Goal: Navigation & Orientation: Find specific page/section

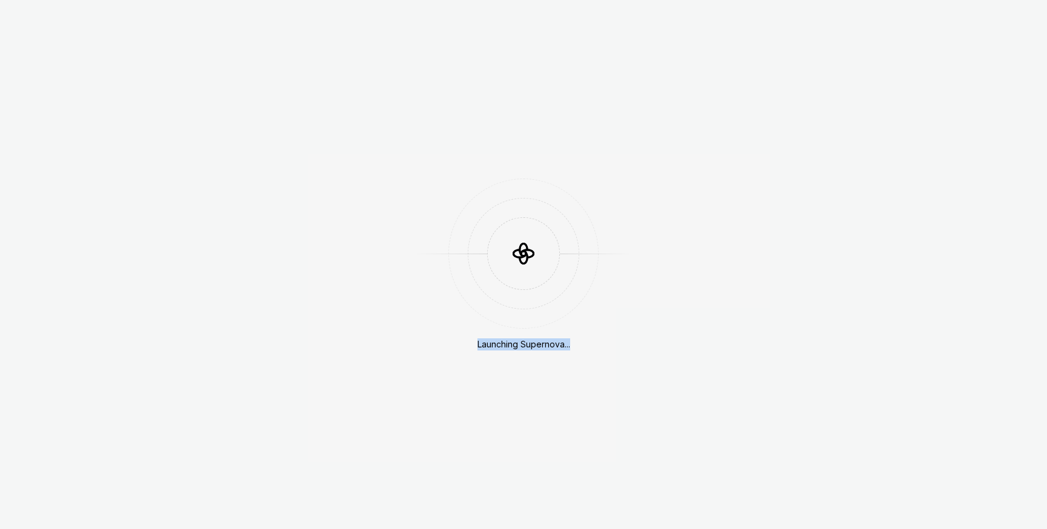
drag, startPoint x: 0, startPoint y: 0, endPoint x: 351, endPoint y: 561, distance: 661.9
click at [351, 529] on html "Launching Supernova..." at bounding box center [523, 264] width 1047 height 529
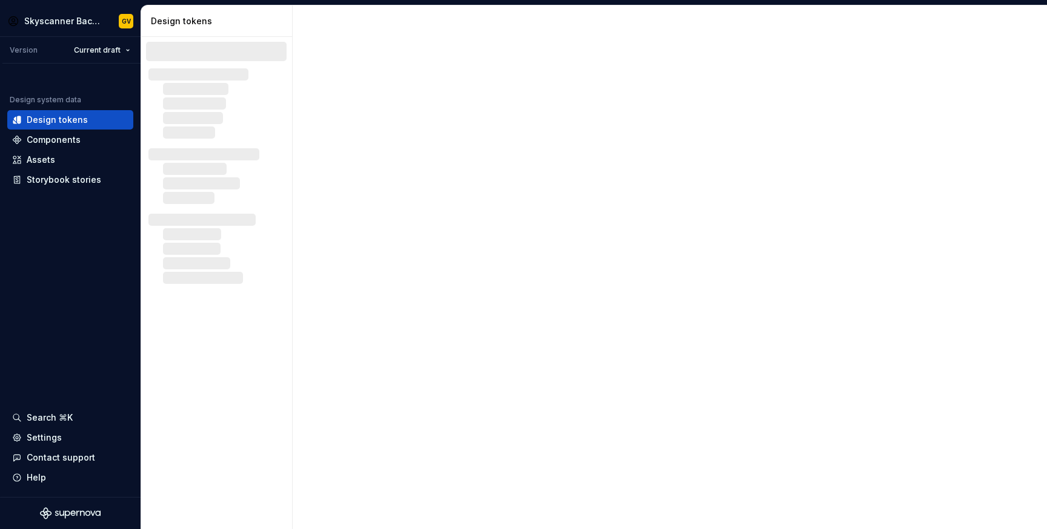
click at [414, 279] on div at bounding box center [670, 267] width 754 height 524
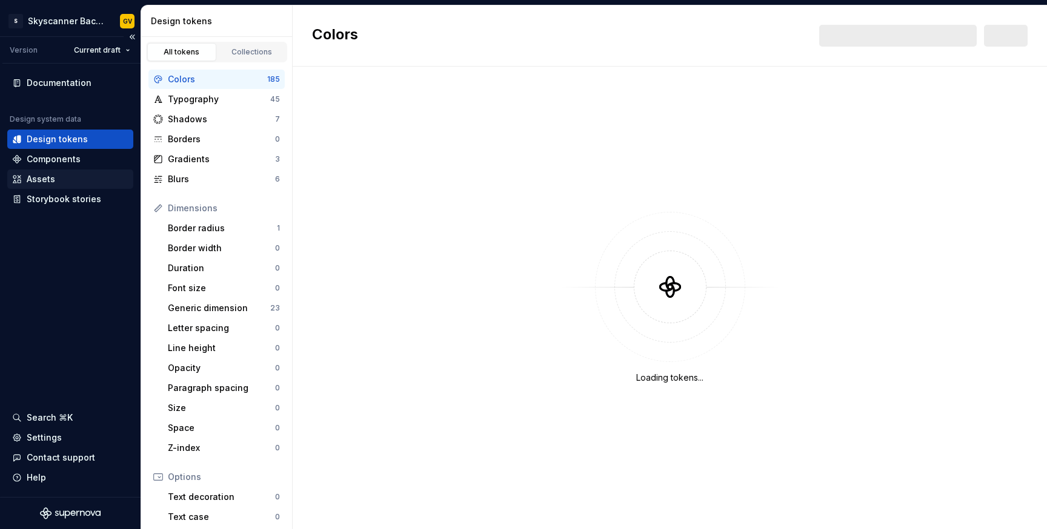
click at [61, 177] on div "Assets" at bounding box center [70, 179] width 116 height 12
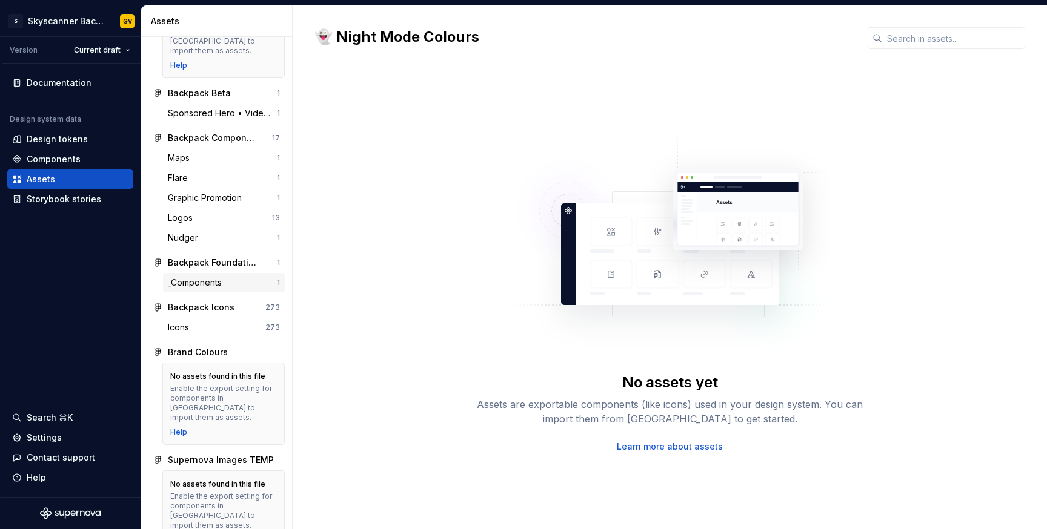
scroll to position [88, 0]
click at [213, 321] on div "Icons" at bounding box center [217, 327] width 98 height 12
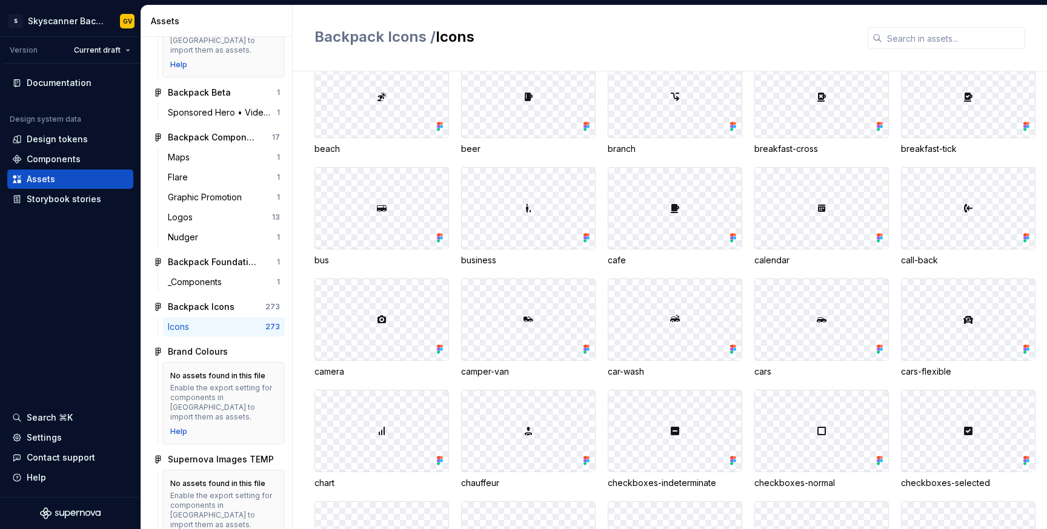
scroll to position [719, 0]
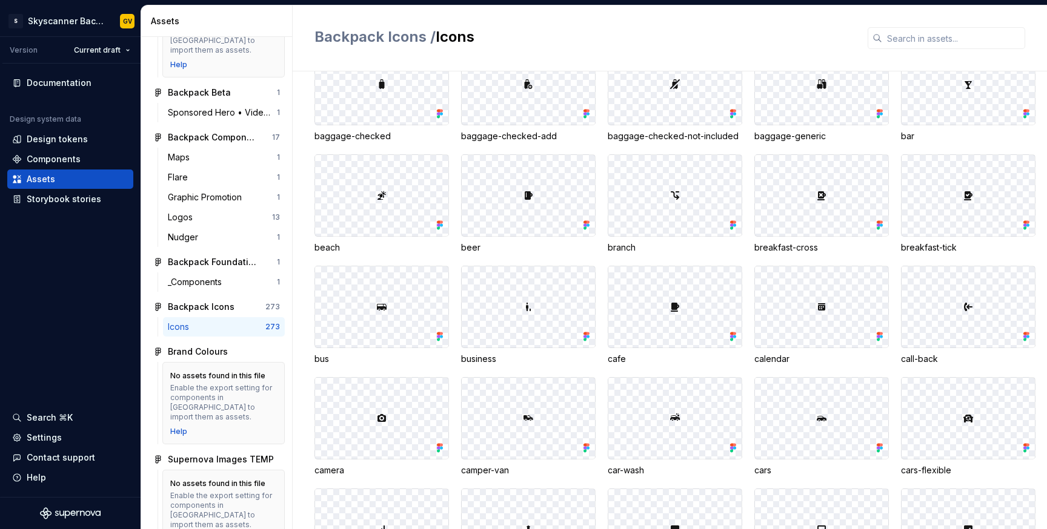
click at [250, 321] on div "Icons" at bounding box center [217, 327] width 98 height 12
click at [241, 385] on div "Enable the export setting for components in [GEOGRAPHIC_DATA] to import them as…" at bounding box center [223, 404] width 107 height 39
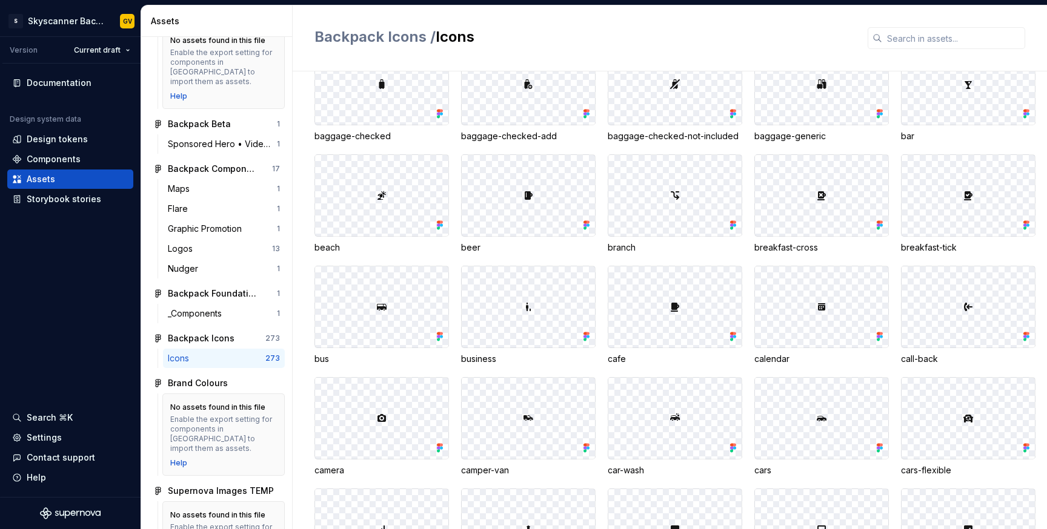
scroll to position [0, 0]
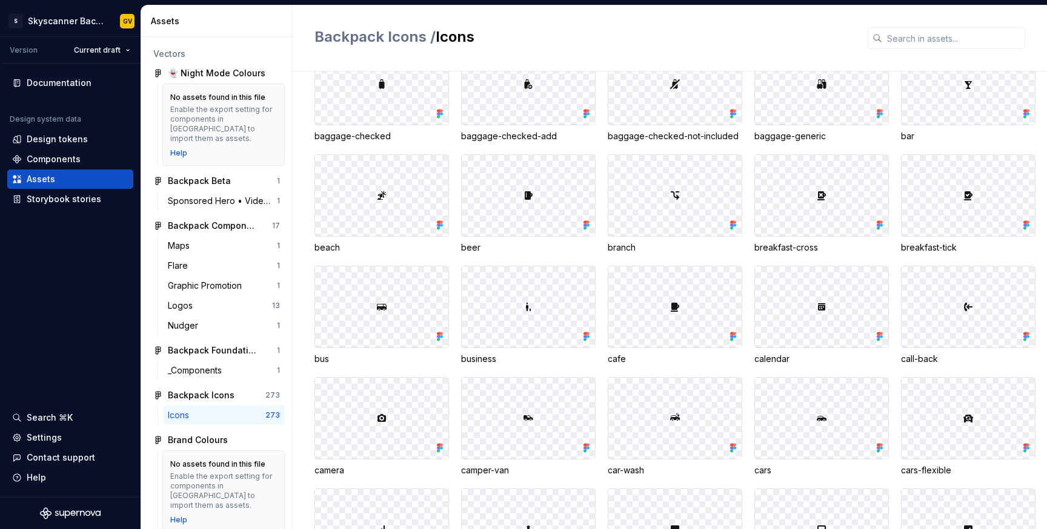
click at [224, 410] on div "Icons" at bounding box center [217, 416] width 98 height 12
click at [90, 200] on div "Storybook stories" at bounding box center [64, 199] width 75 height 12
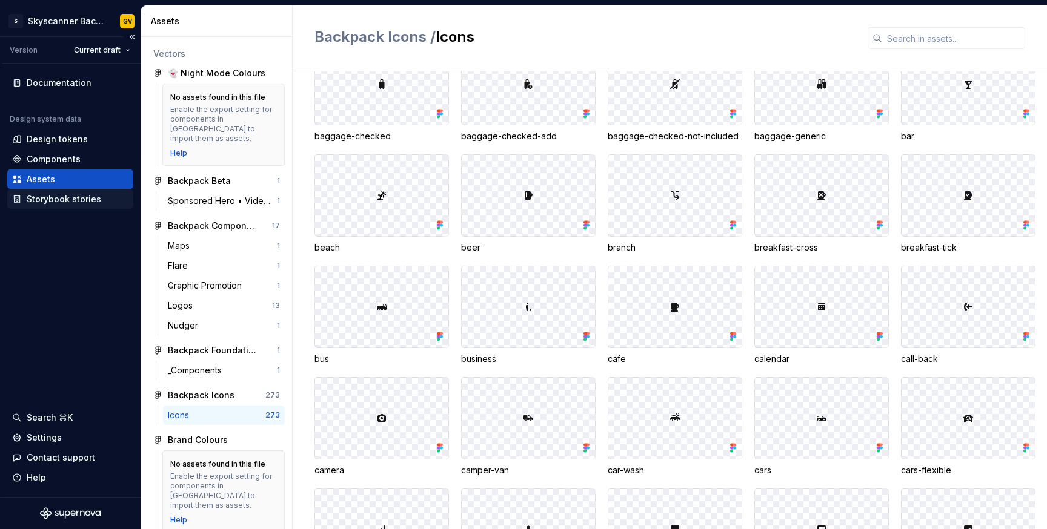
click at [55, 201] on div "Storybook stories" at bounding box center [64, 199] width 75 height 12
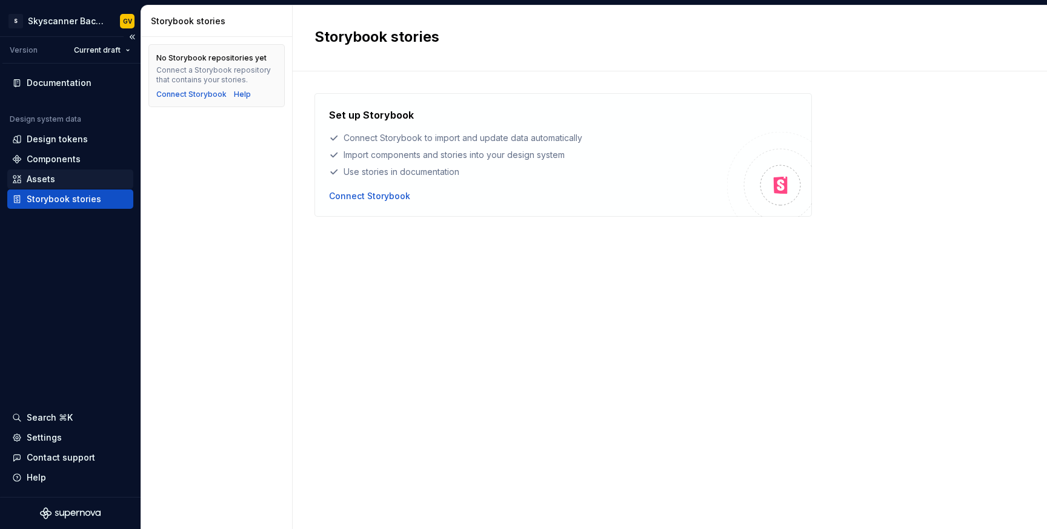
click at [48, 177] on div "Assets" at bounding box center [41, 179] width 28 height 12
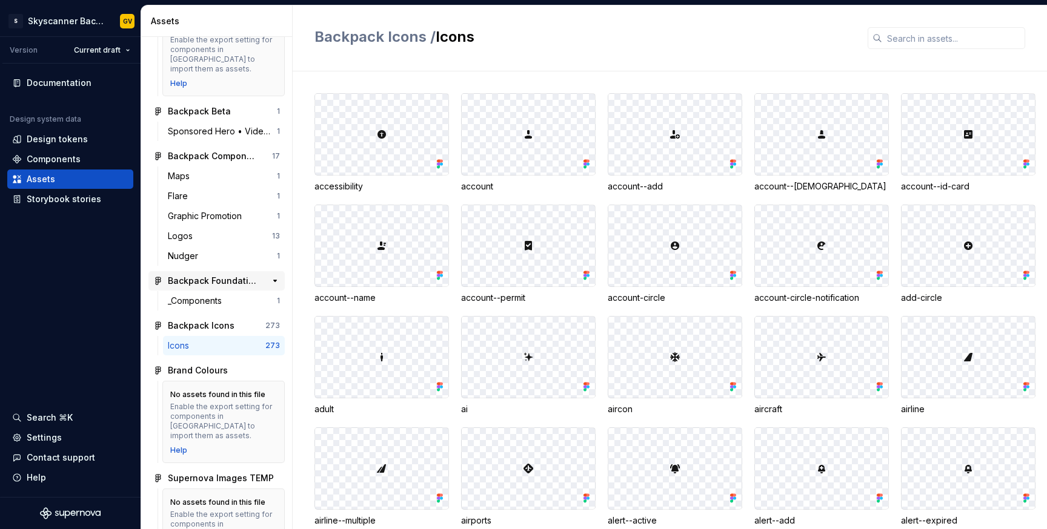
scroll to position [76, 0]
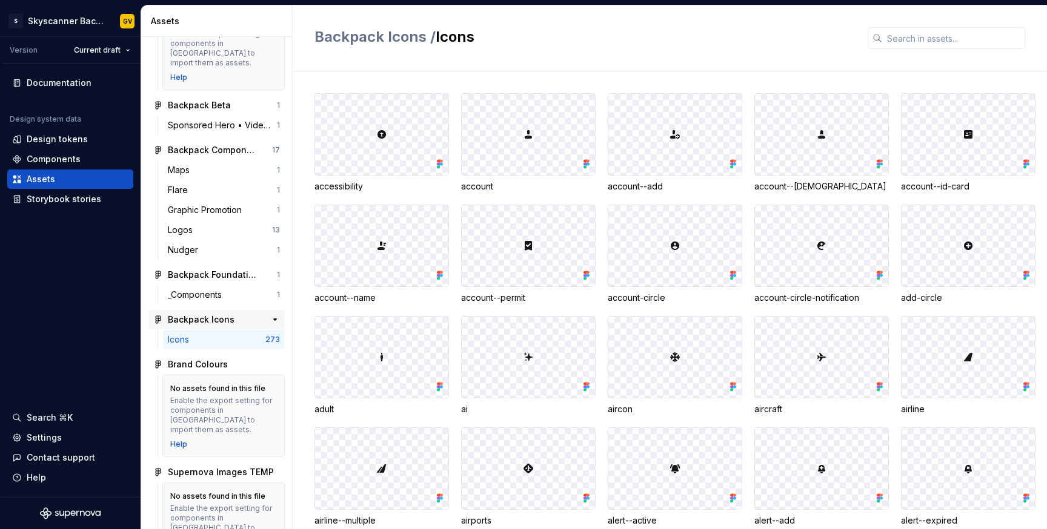
click at [223, 314] on div "Backpack Icons" at bounding box center [201, 320] width 67 height 12
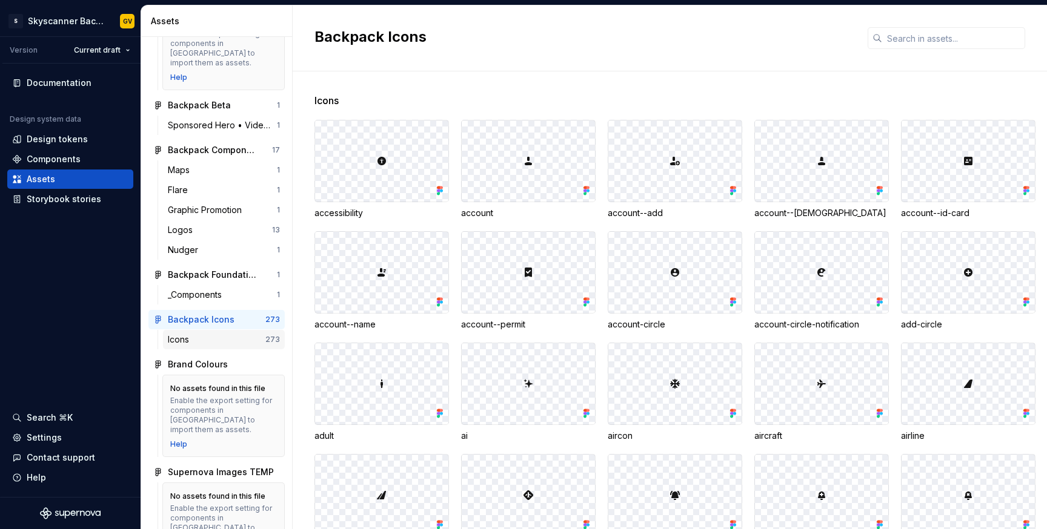
click at [216, 334] on div "Icons" at bounding box center [217, 340] width 98 height 12
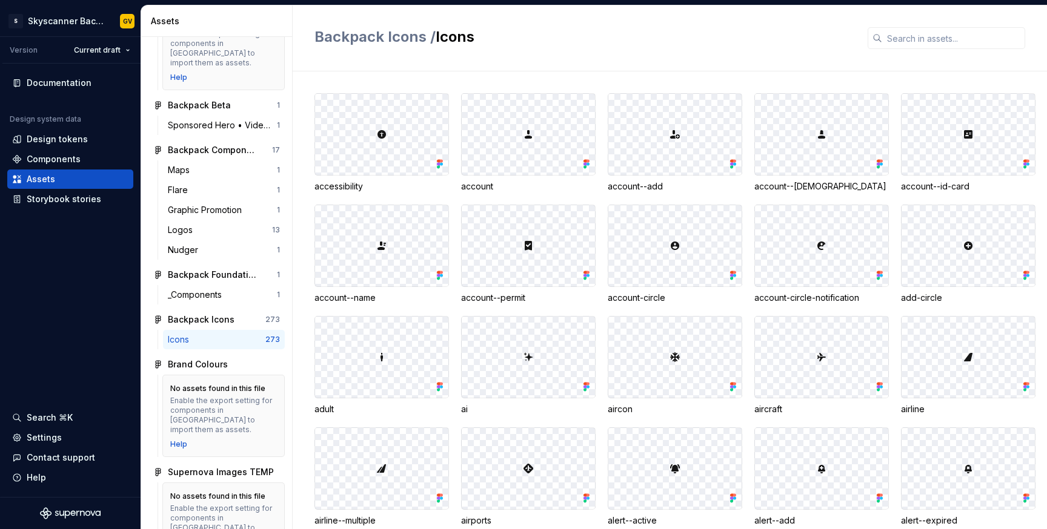
click at [380, 254] on div at bounding box center [381, 245] width 133 height 81
drag, startPoint x: 374, startPoint y: 248, endPoint x: 399, endPoint y: 248, distance: 24.2
click at [399, 248] on div at bounding box center [381, 245] width 133 height 81
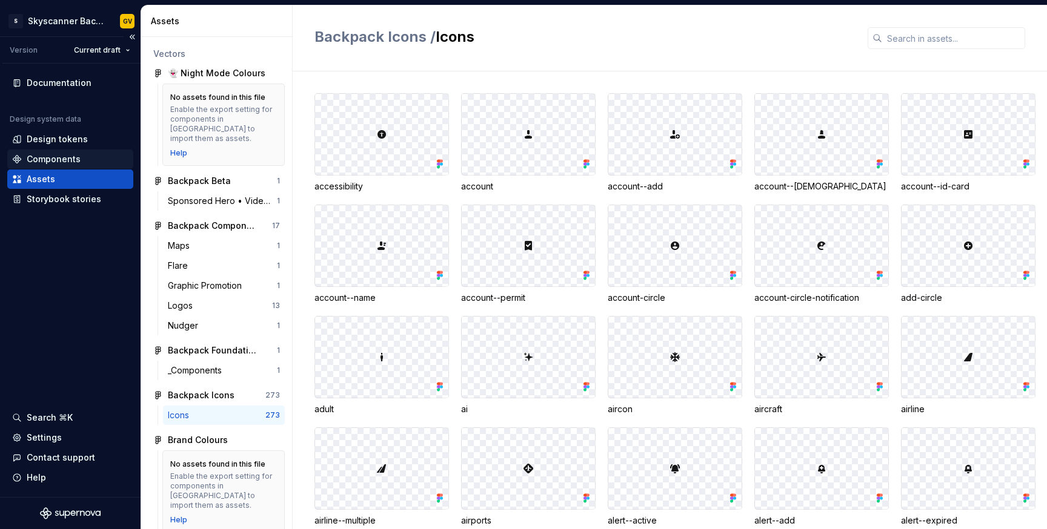
click at [60, 161] on div "Components" at bounding box center [54, 159] width 54 height 12
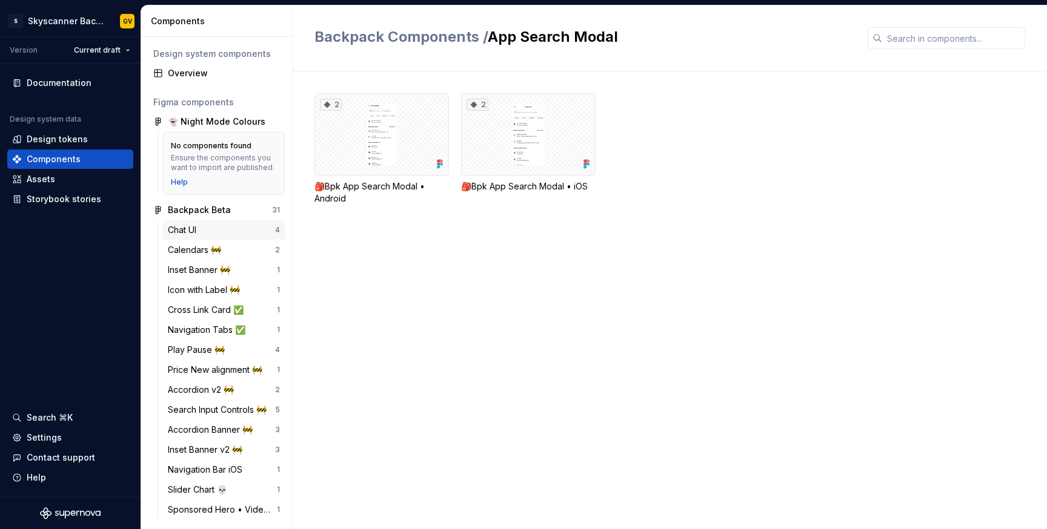
click at [201, 229] on div "Chat UI" at bounding box center [184, 230] width 33 height 12
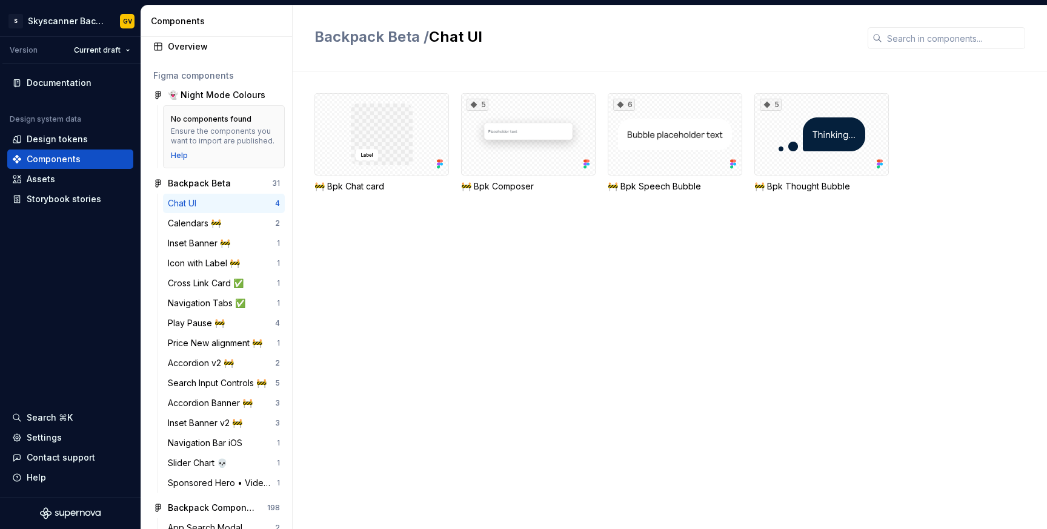
scroll to position [38, 0]
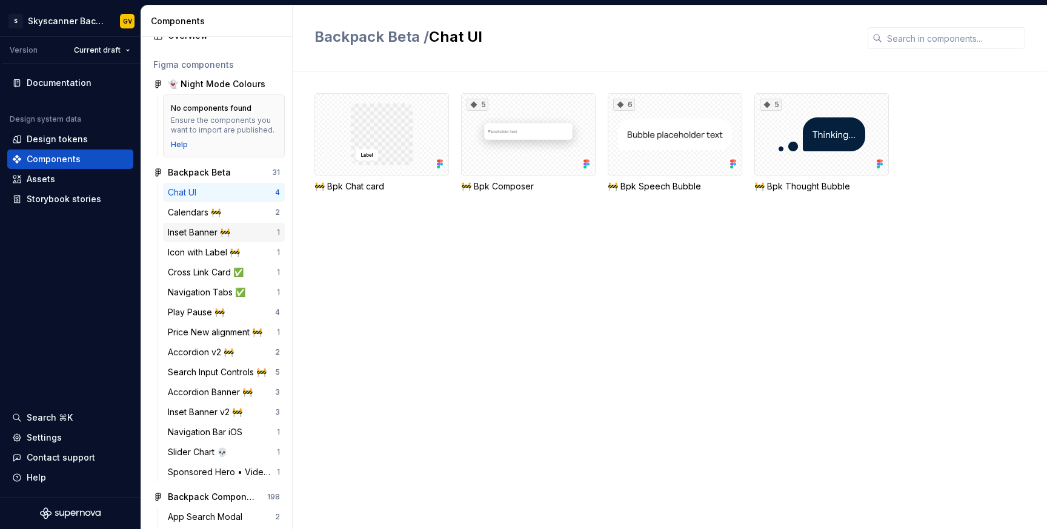
click at [202, 228] on div "Inset Banner 🚧" at bounding box center [201, 233] width 67 height 12
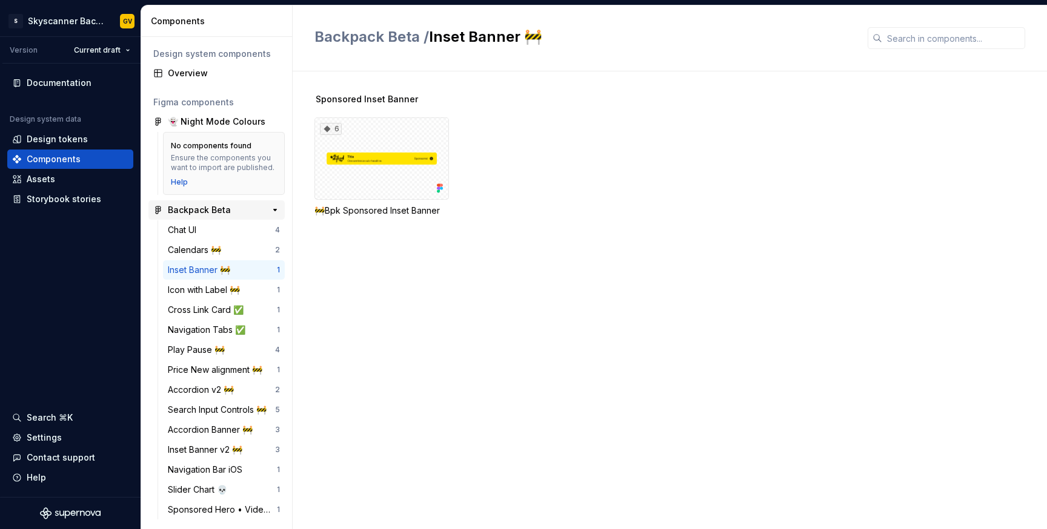
click at [231, 207] on div "Backpack Beta" at bounding box center [213, 210] width 90 height 12
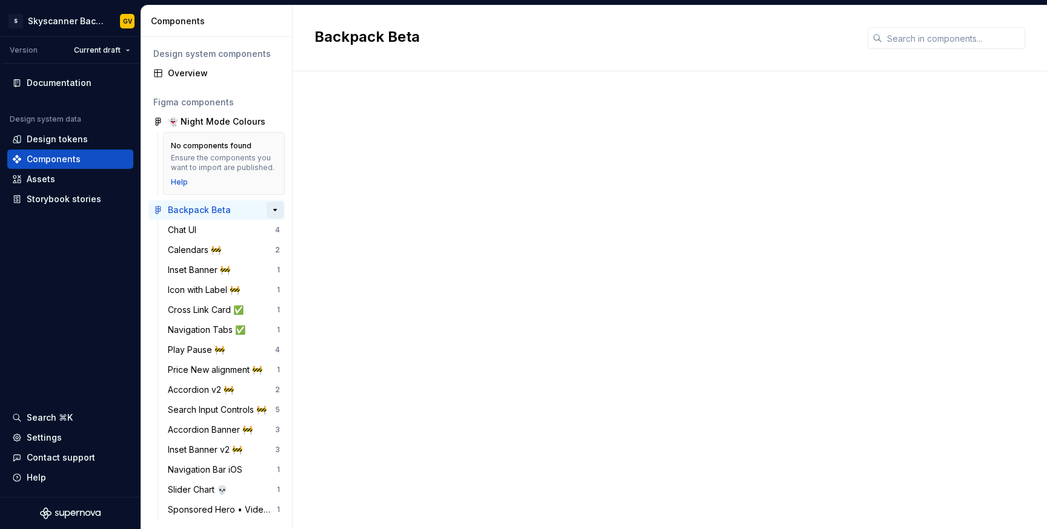
click at [273, 210] on button "button" at bounding box center [275, 210] width 17 height 17
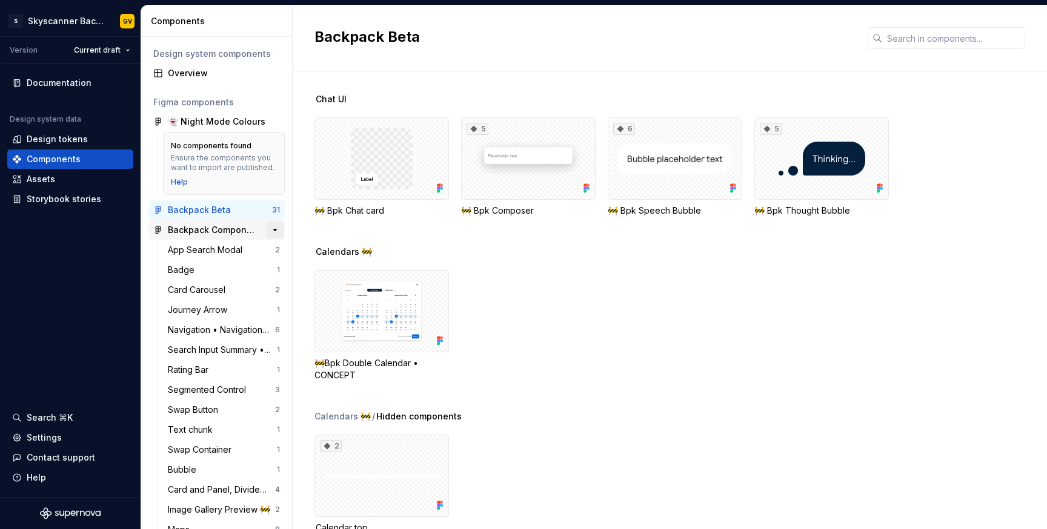
click at [273, 231] on button "button" at bounding box center [275, 230] width 17 height 17
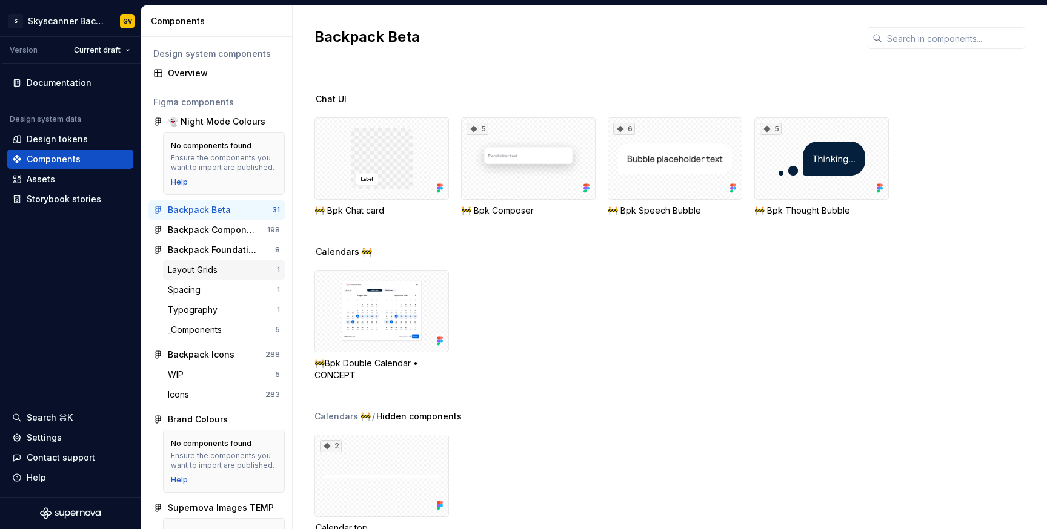
click at [228, 270] on div "Layout Grids" at bounding box center [222, 270] width 109 height 12
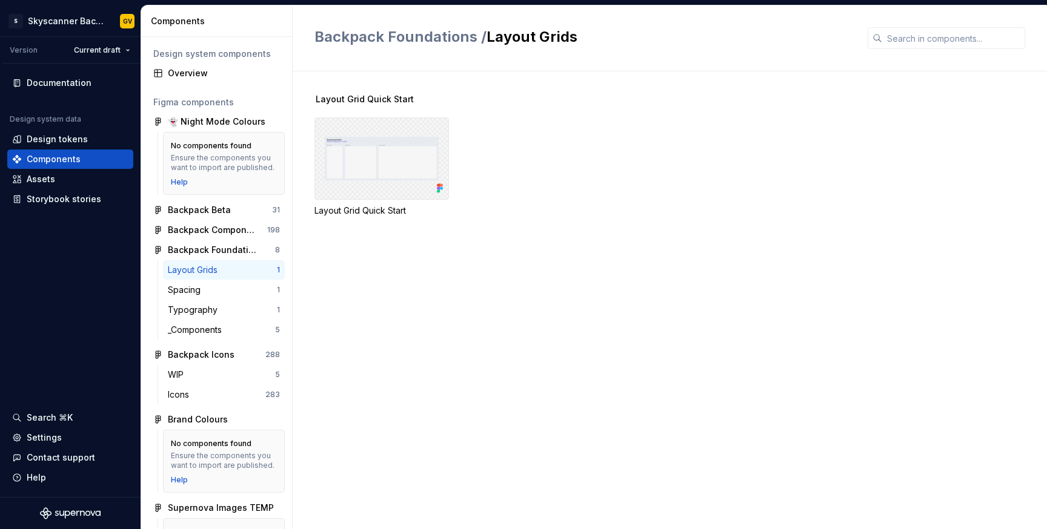
click at [368, 177] on div at bounding box center [381, 159] width 134 height 82
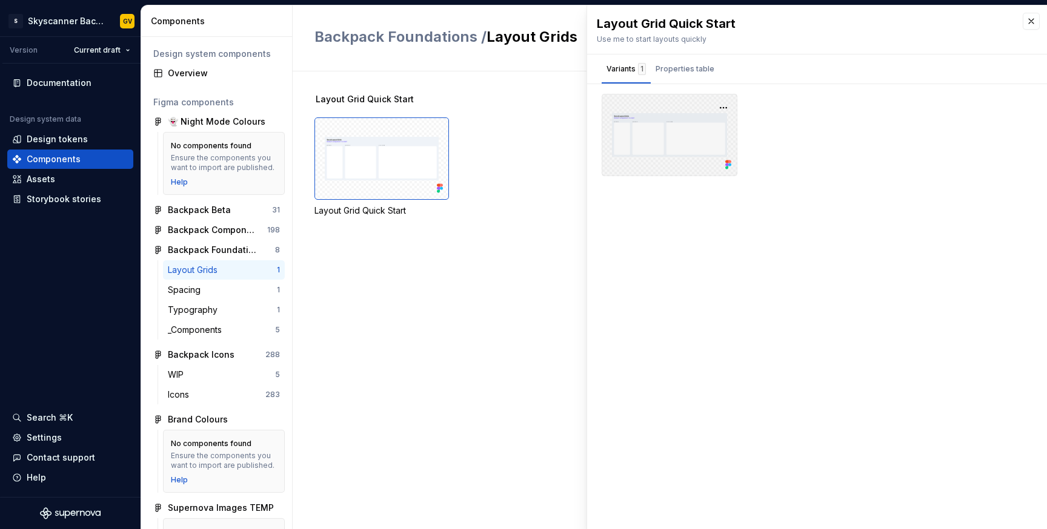
click at [660, 141] on div at bounding box center [670, 135] width 136 height 82
click at [679, 68] on div "Properties table" at bounding box center [684, 69] width 59 height 12
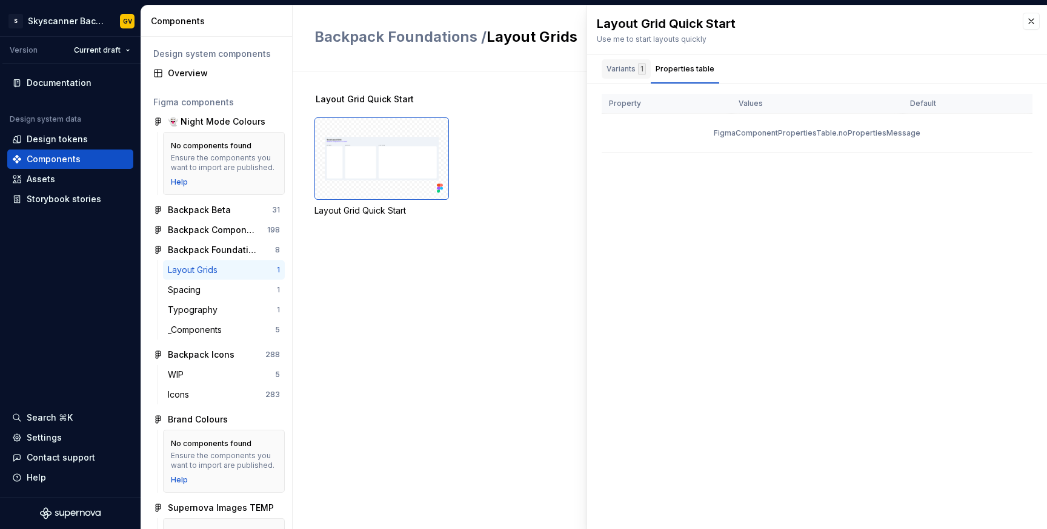
click at [623, 81] on div "Variants 1" at bounding box center [626, 71] width 49 height 24
click at [184, 288] on div "Spacing" at bounding box center [187, 290] width 38 height 12
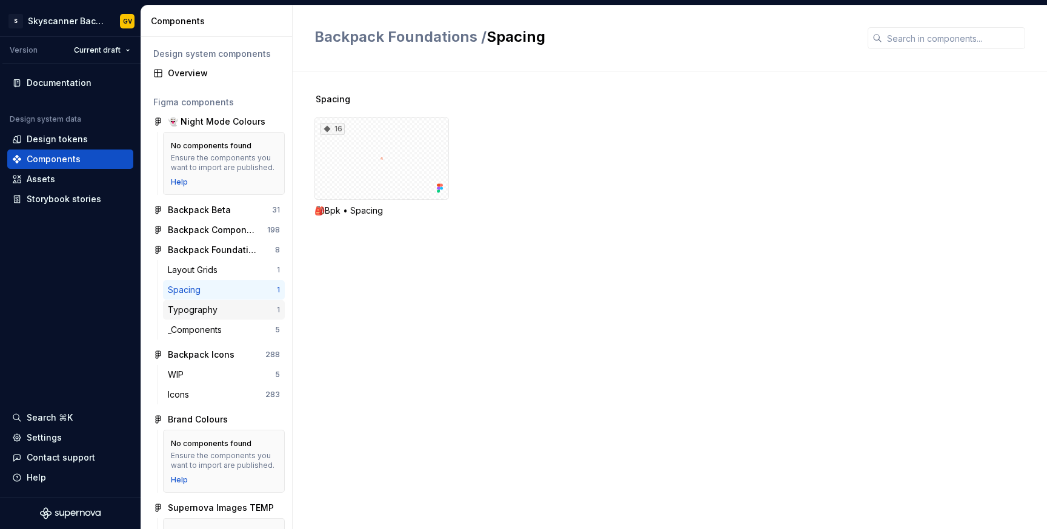
click at [224, 302] on div "Typography 1" at bounding box center [224, 309] width 122 height 19
click at [274, 250] on button "button" at bounding box center [275, 250] width 17 height 17
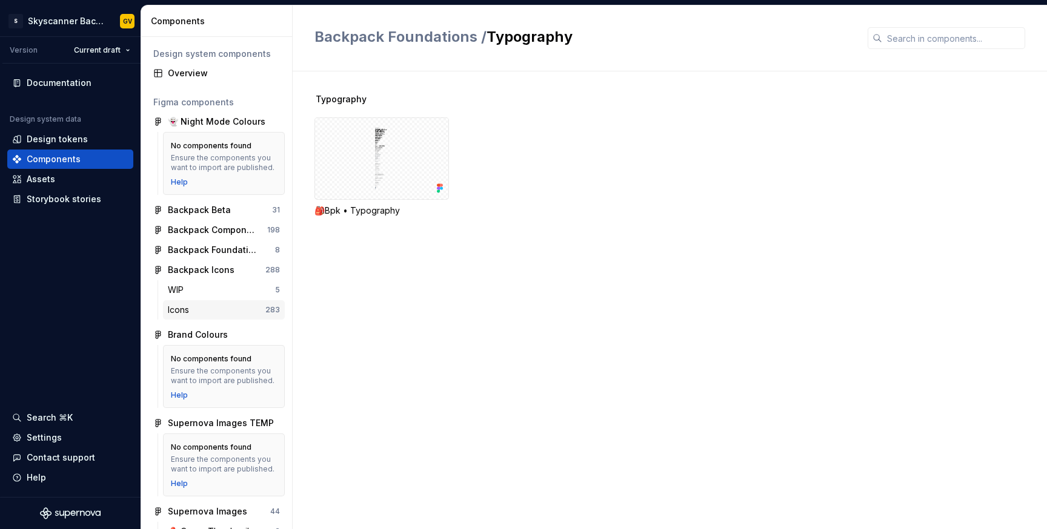
click at [233, 300] on div "Icons 283" at bounding box center [224, 309] width 122 height 19
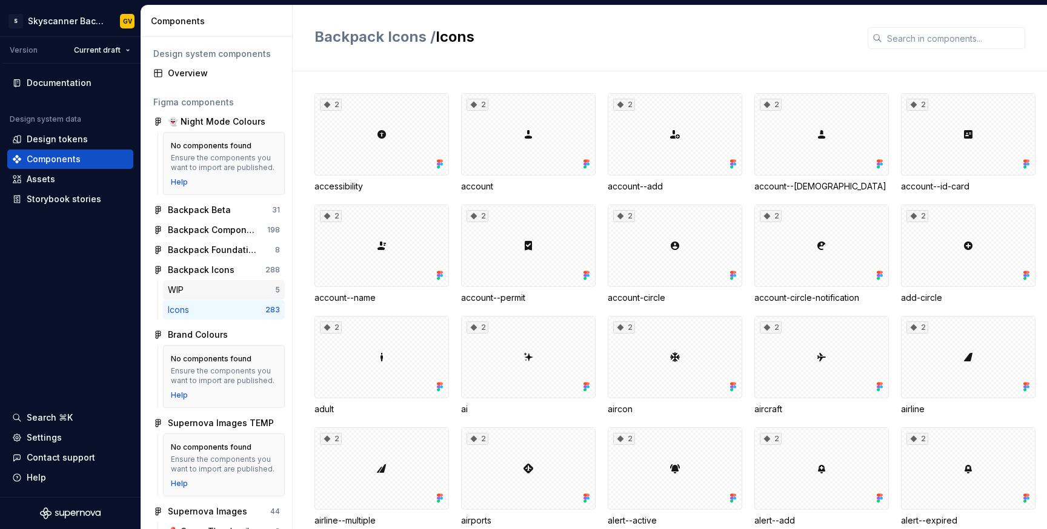
click at [239, 293] on div "WIP" at bounding box center [221, 290] width 107 height 12
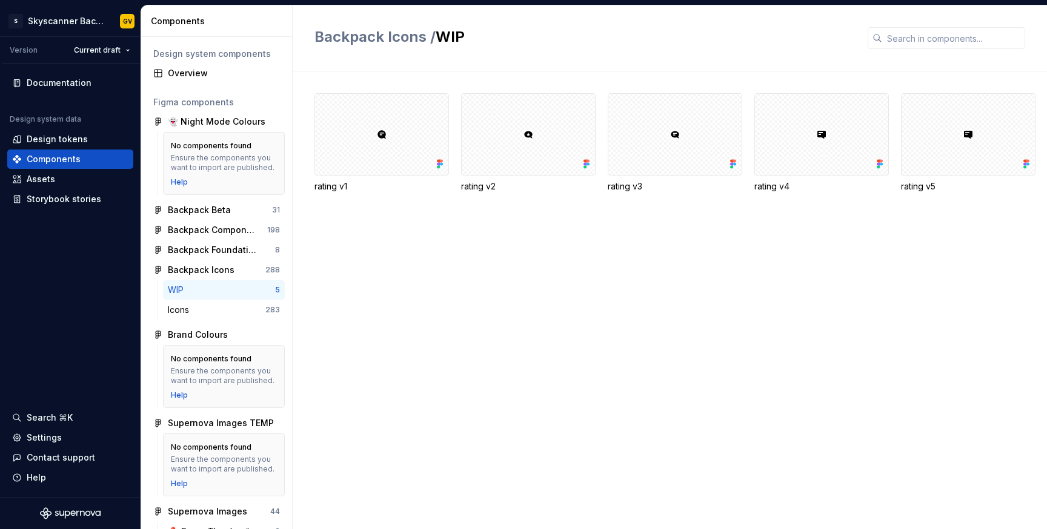
click at [457, 320] on div "rating v1 rating v2 rating v3 rating v4 rating v5" at bounding box center [680, 300] width 732 height 458
click at [233, 310] on div "Icons" at bounding box center [217, 310] width 98 height 12
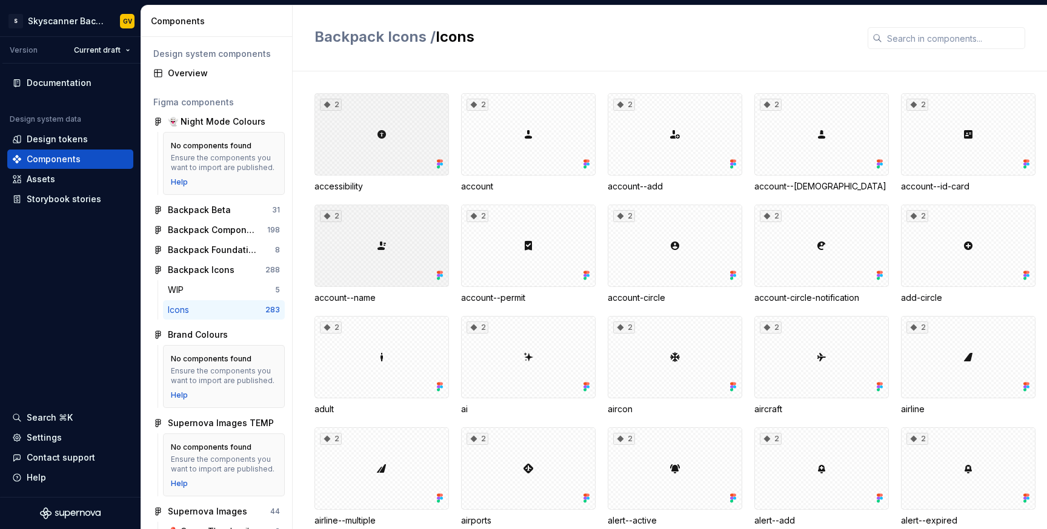
click at [453, 36] on h2 "Backpack Icons / Icons" at bounding box center [583, 36] width 539 height 19
